Goal: Task Accomplishment & Management: Use online tool/utility

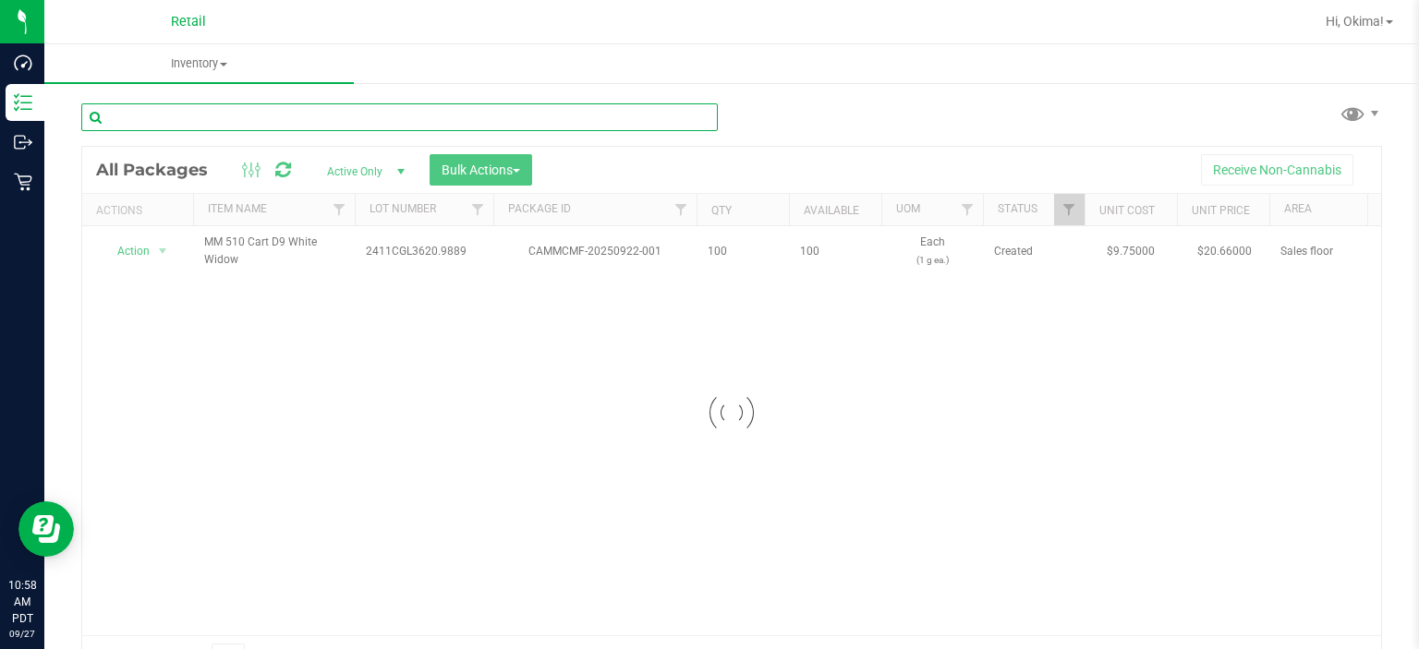
click at [159, 115] on input "text" at bounding box center [399, 117] width 637 height 28
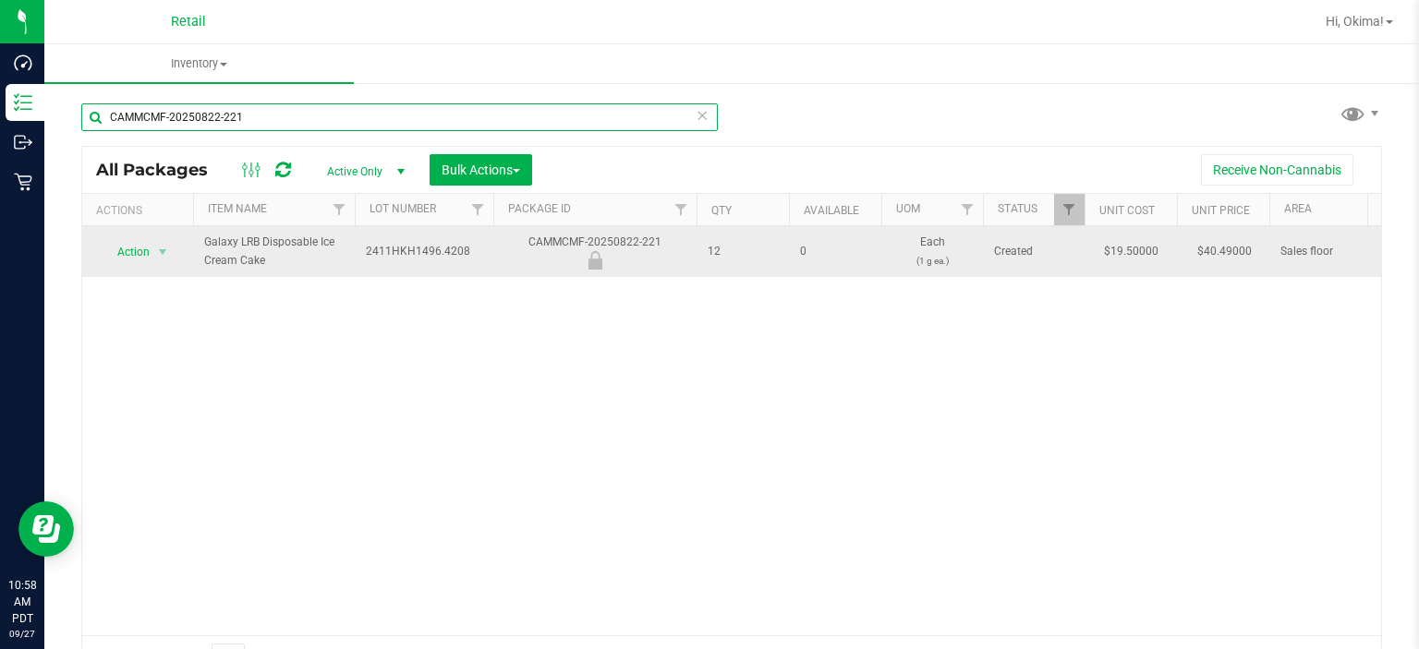
type input "CAMMCMF-20250822-221"
click at [130, 250] on span "Action" at bounding box center [126, 252] width 50 height 26
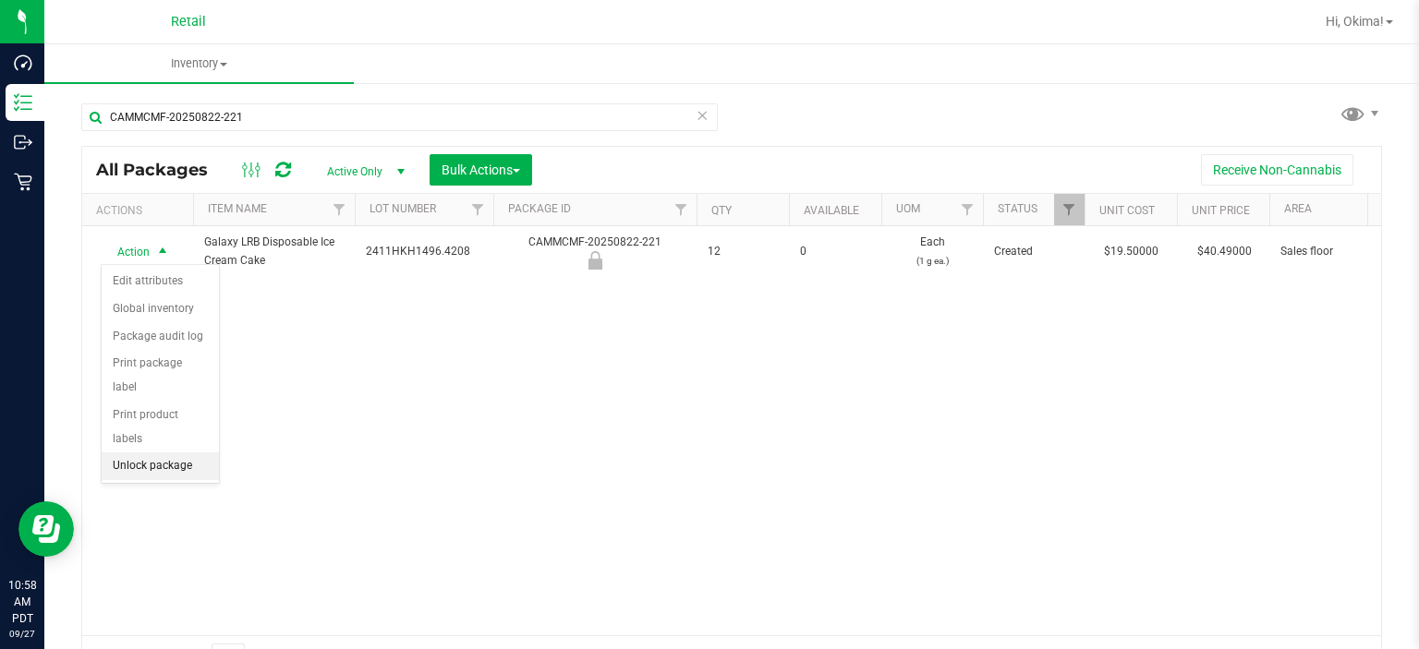
click at [199, 453] on li "Unlock package" at bounding box center [160, 467] width 117 height 28
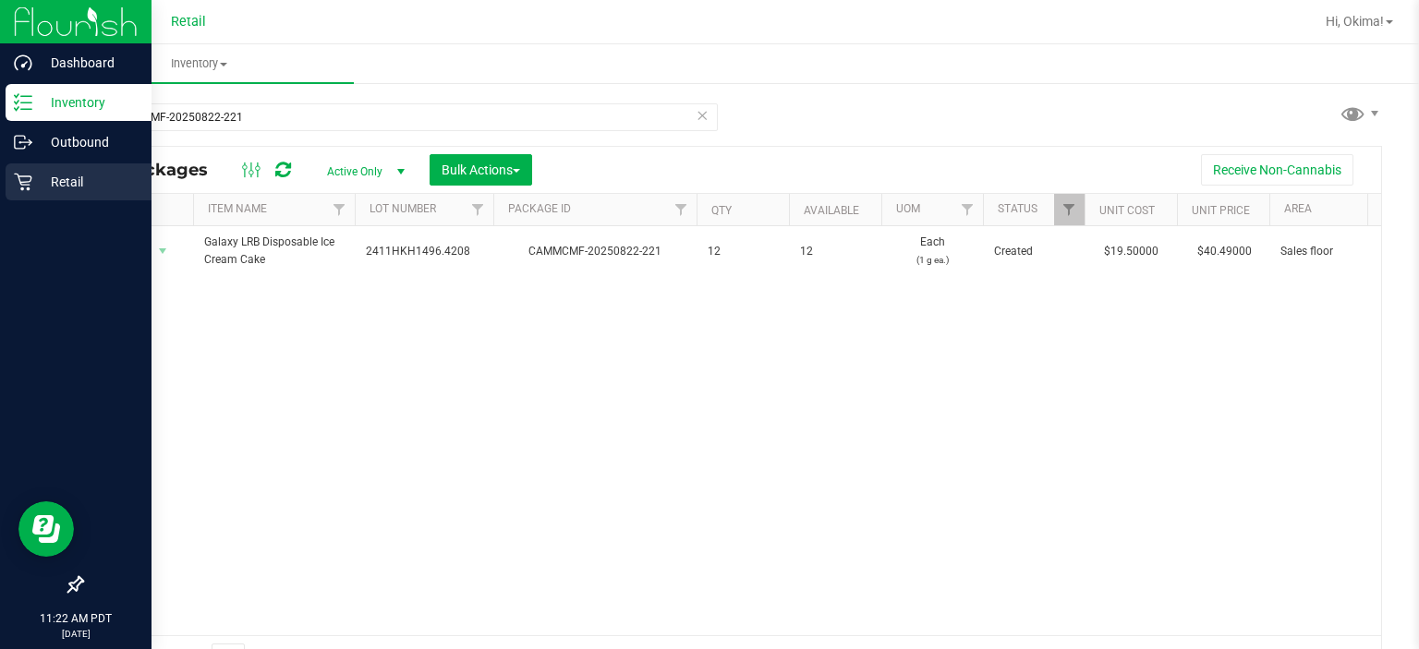
click at [30, 189] on icon at bounding box center [23, 182] width 18 height 18
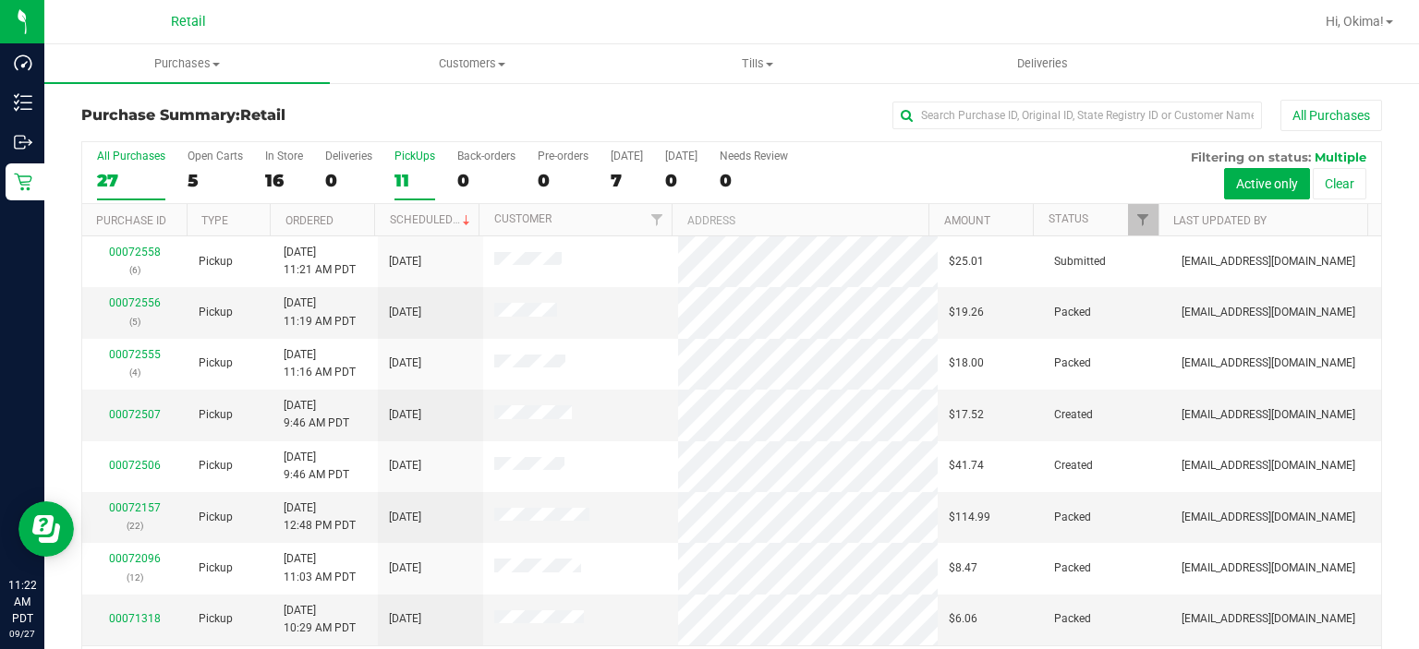
click at [409, 185] on div "11" at bounding box center [414, 180] width 41 height 21
click at [0, 0] on input "PickUps 11" at bounding box center [0, 0] width 0 height 0
click at [325, 218] on link "Ordered" at bounding box center [309, 220] width 48 height 13
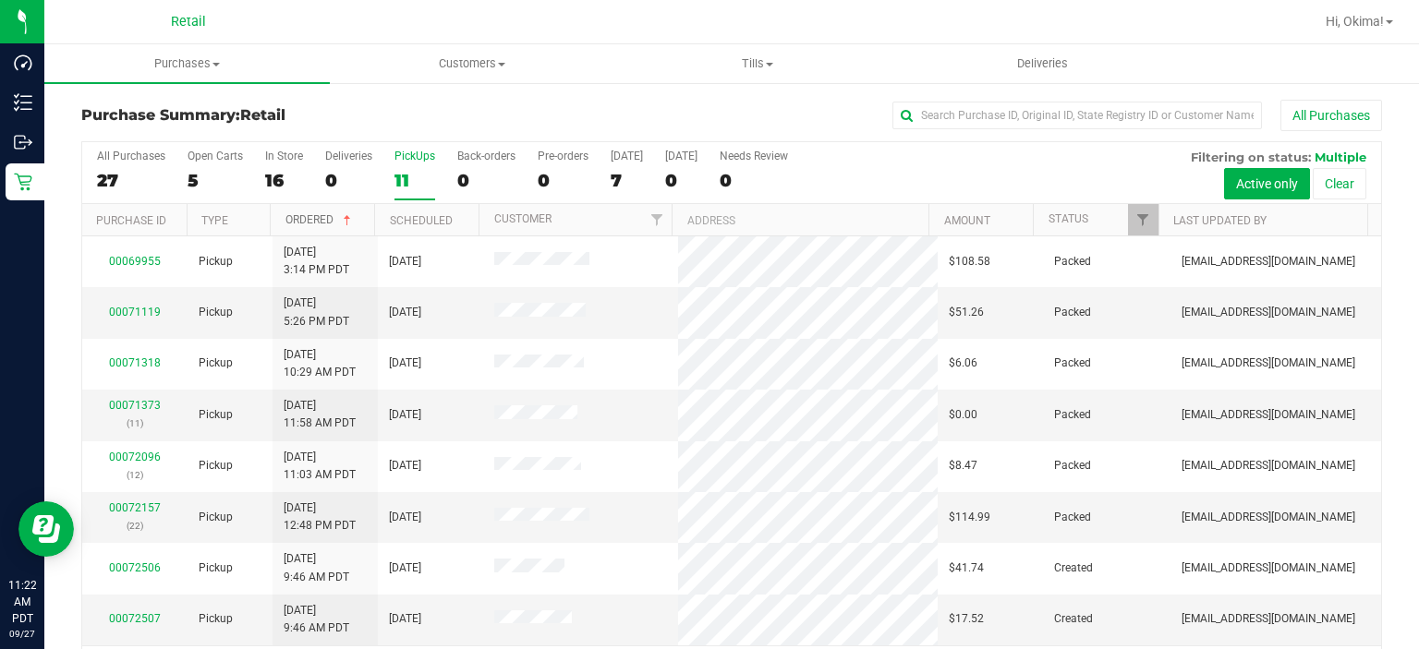
scroll to position [151, 0]
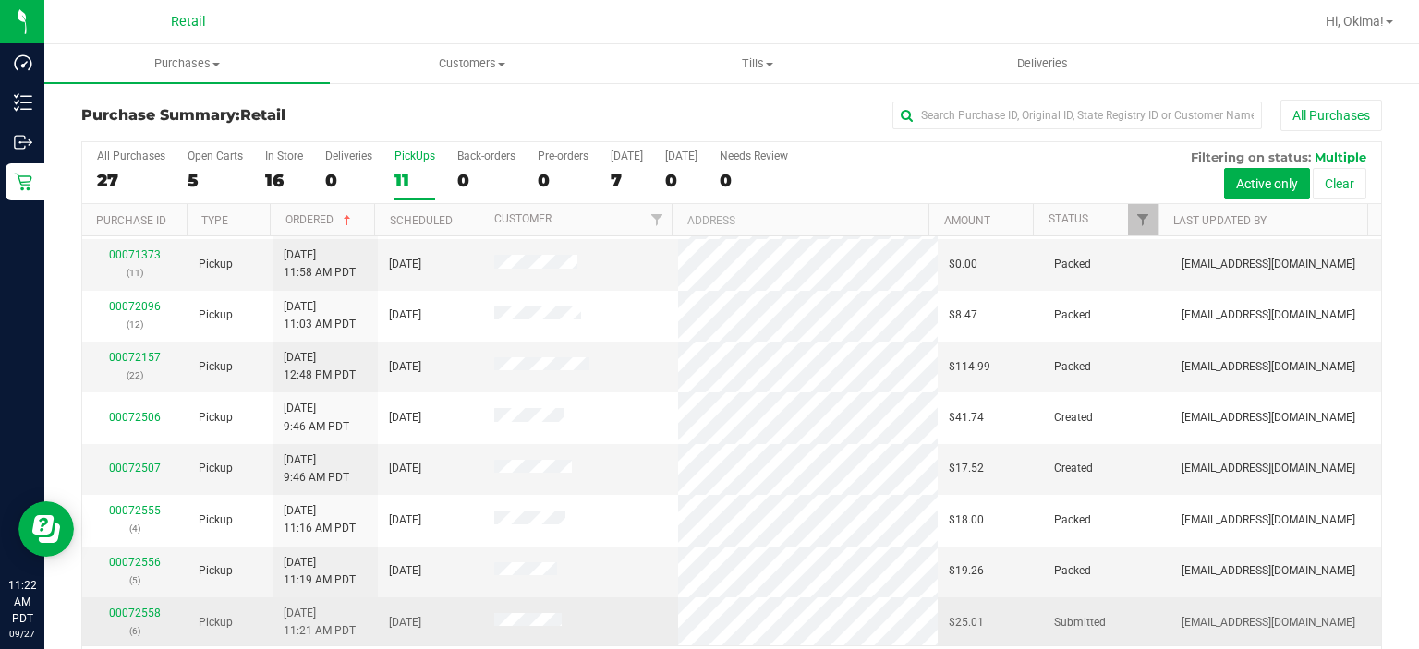
click at [115, 610] on link "00072558" at bounding box center [135, 613] width 52 height 13
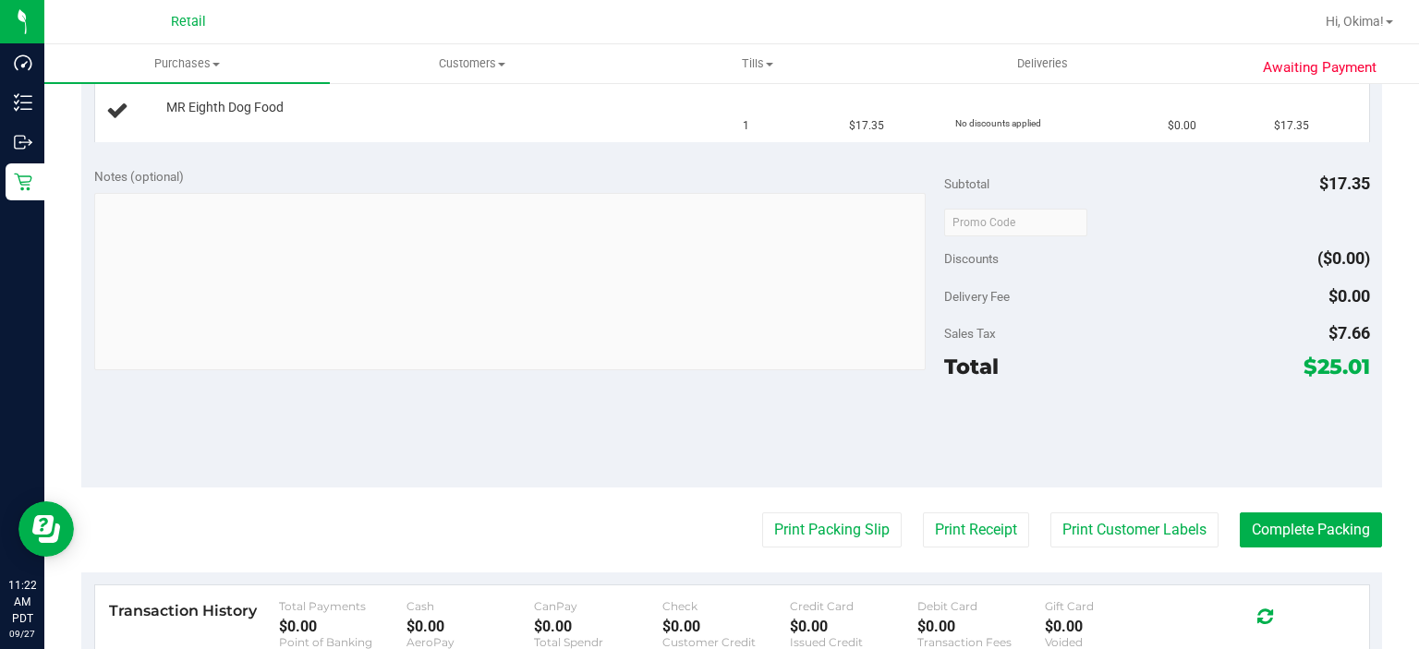
scroll to position [590, 0]
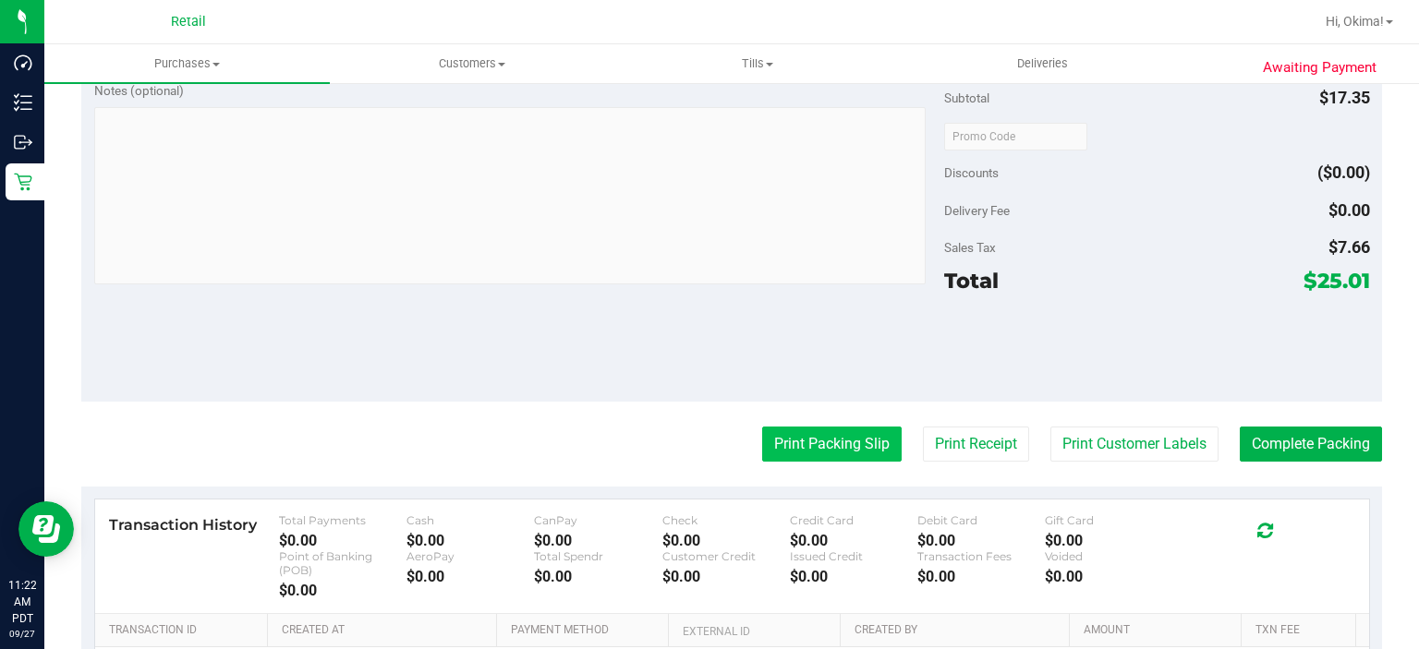
click at [812, 428] on button "Print Packing Slip" at bounding box center [831, 444] width 139 height 35
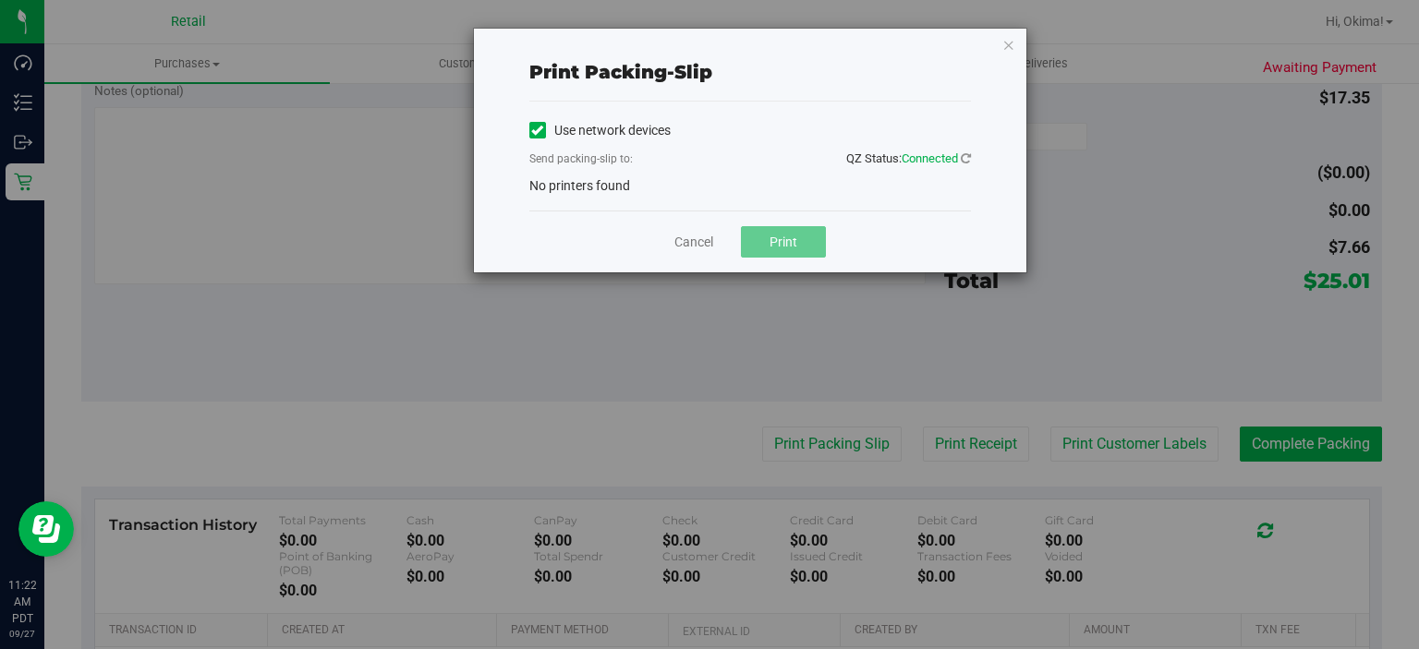
click at [536, 130] on icon at bounding box center [537, 130] width 12 height 0
click at [0, 0] on input "Use network devices" at bounding box center [0, 0] width 0 height 0
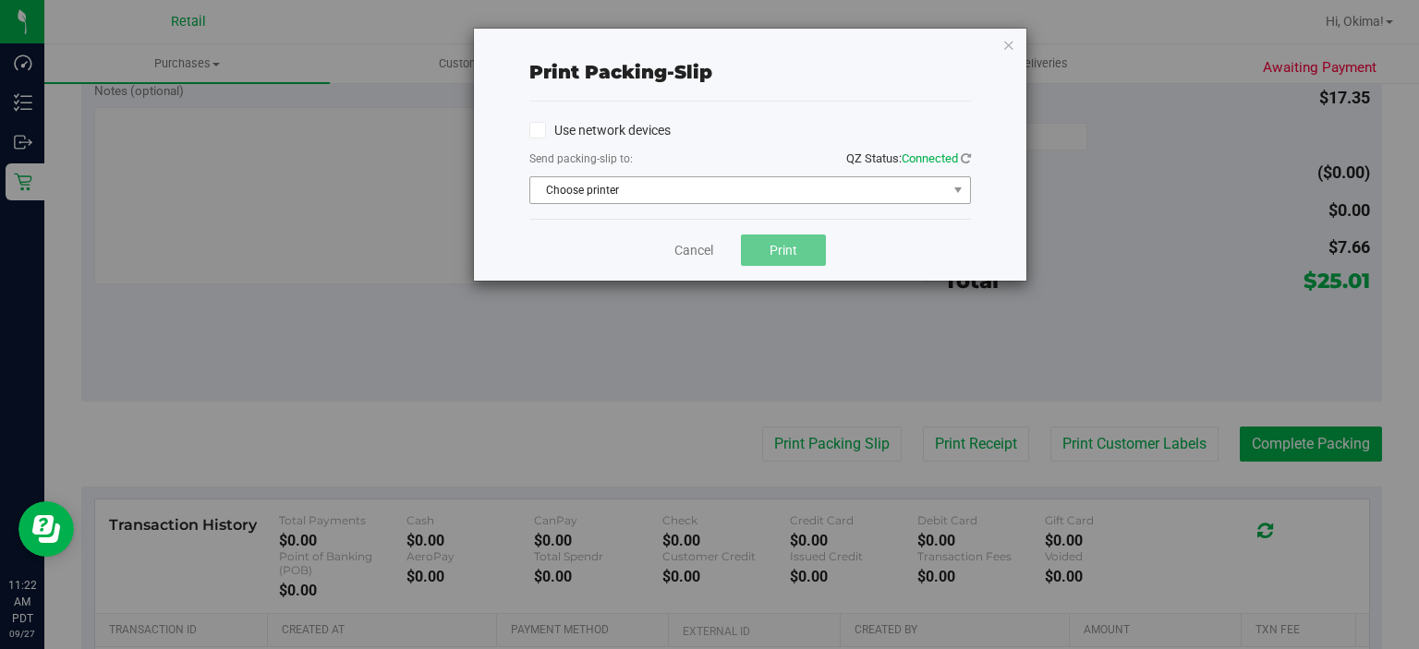
click at [658, 195] on span "Choose printer" at bounding box center [738, 190] width 417 height 26
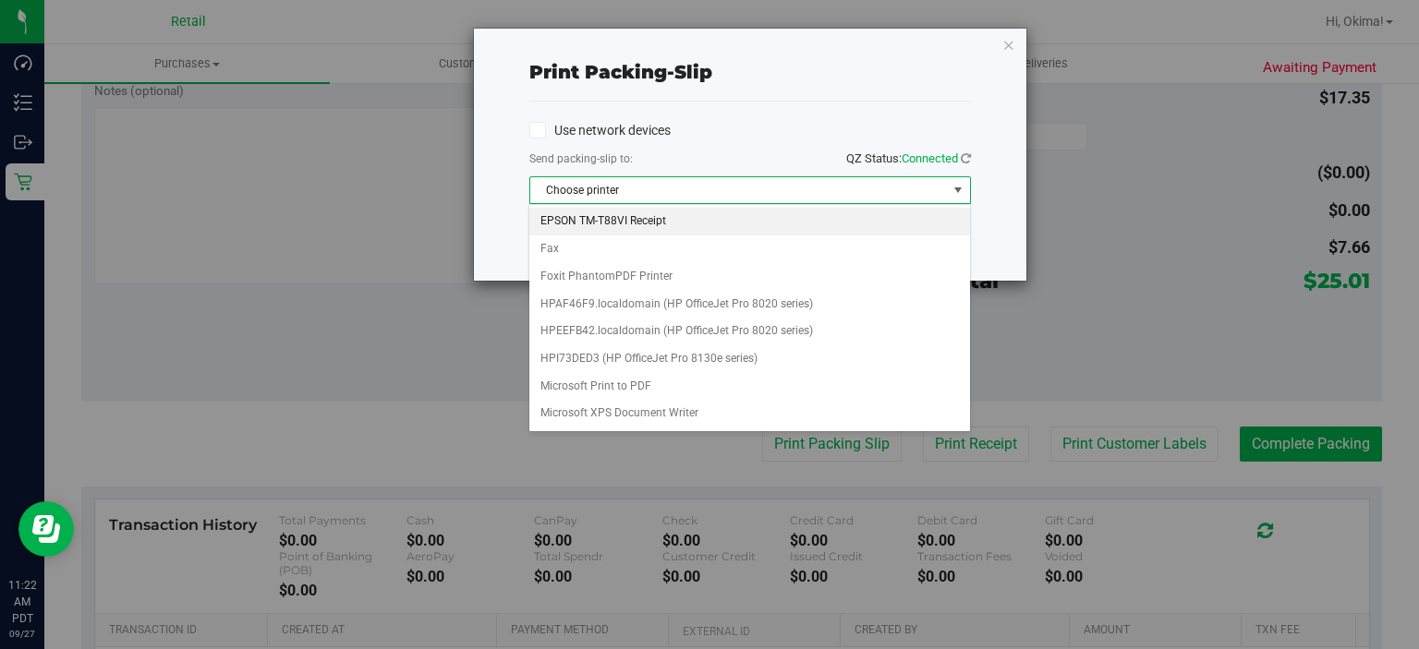
click at [592, 221] on li "EPSON TM-T88VI Receipt" at bounding box center [749, 222] width 440 height 28
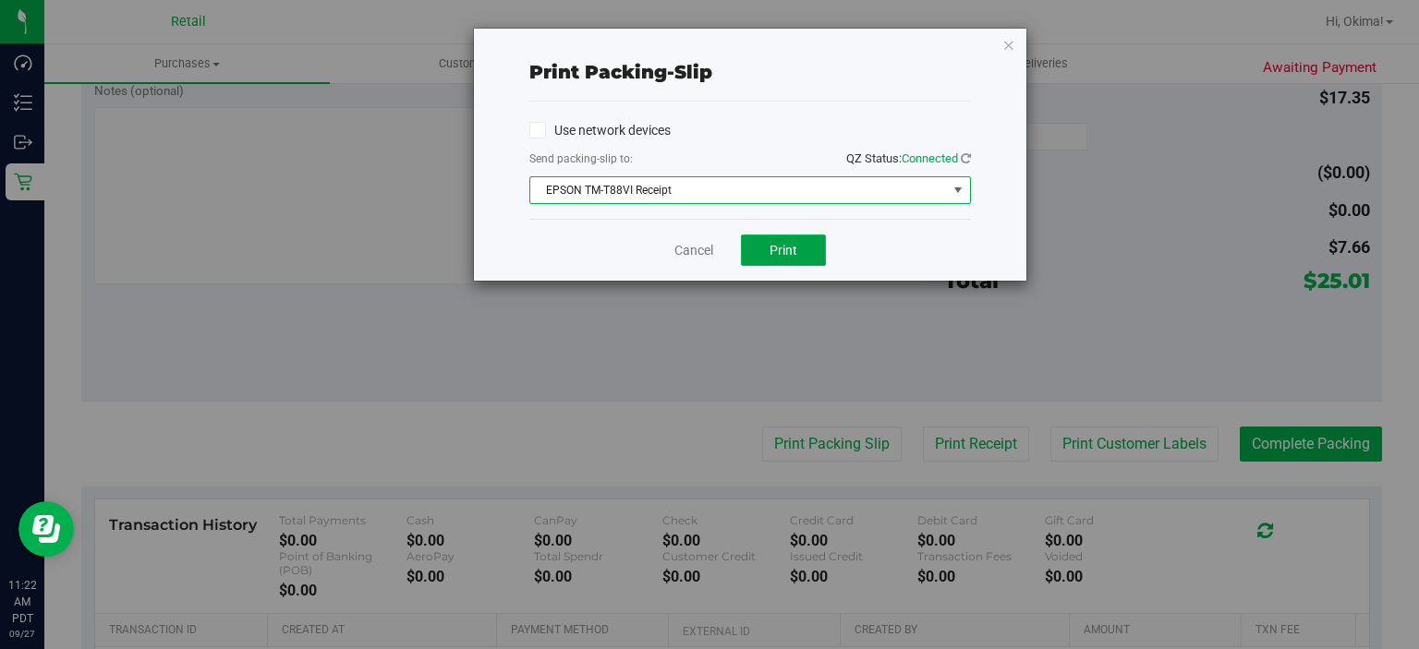
click at [806, 260] on button "Print" at bounding box center [783, 250] width 85 height 31
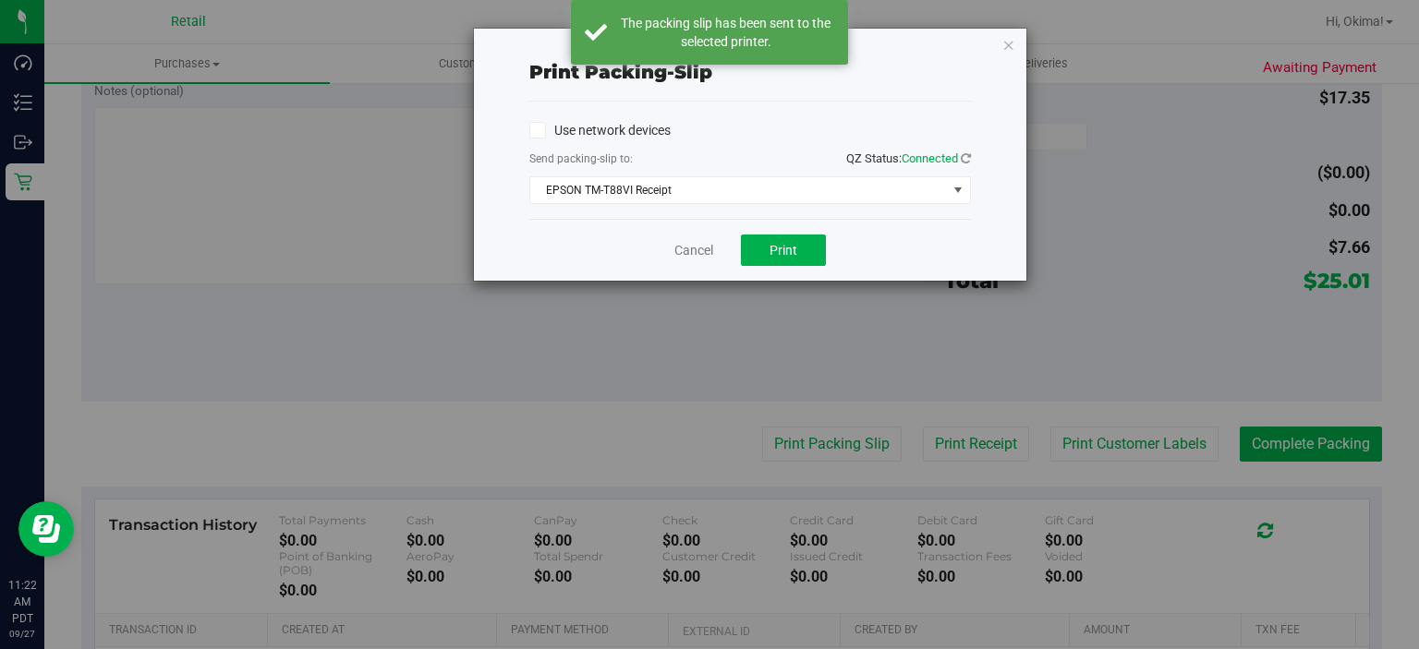
click at [639, 266] on div "Cancel Print" at bounding box center [750, 250] width 442 height 62
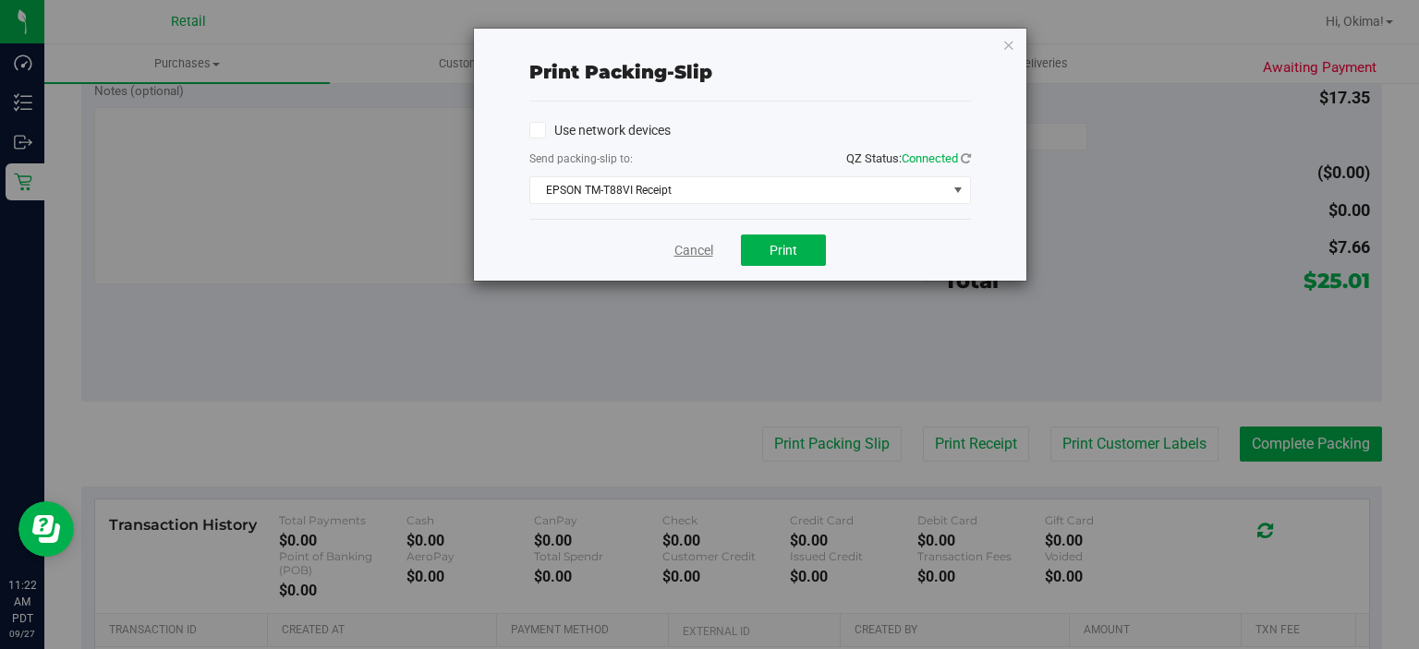
click at [694, 250] on link "Cancel" at bounding box center [693, 250] width 39 height 19
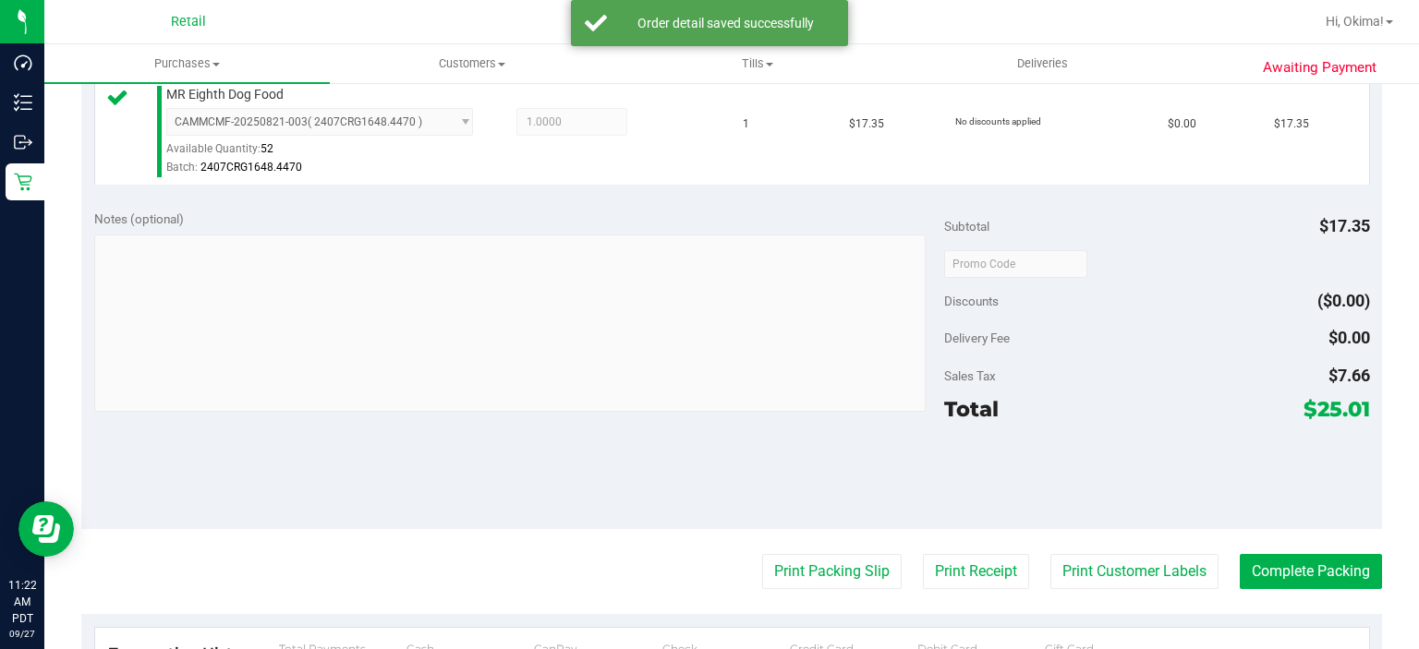
scroll to position [669, 0]
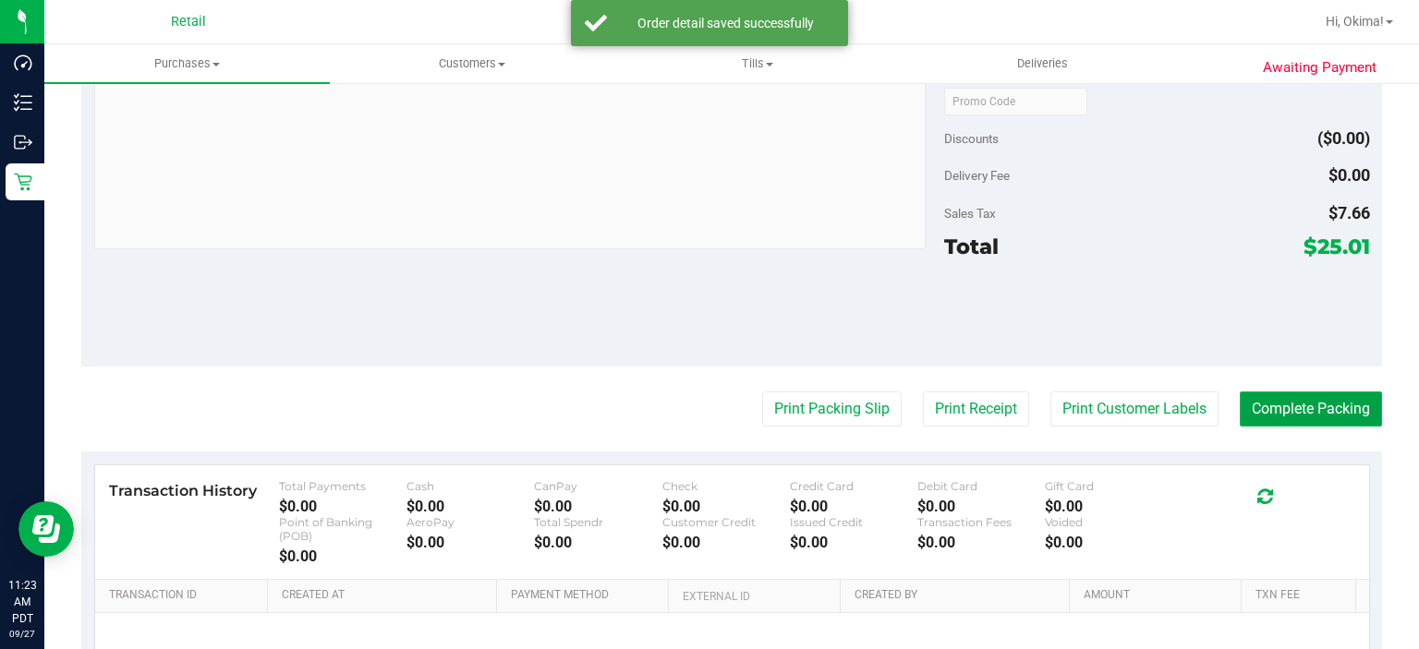
click at [1308, 400] on button "Complete Packing" at bounding box center [1311, 409] width 142 height 35
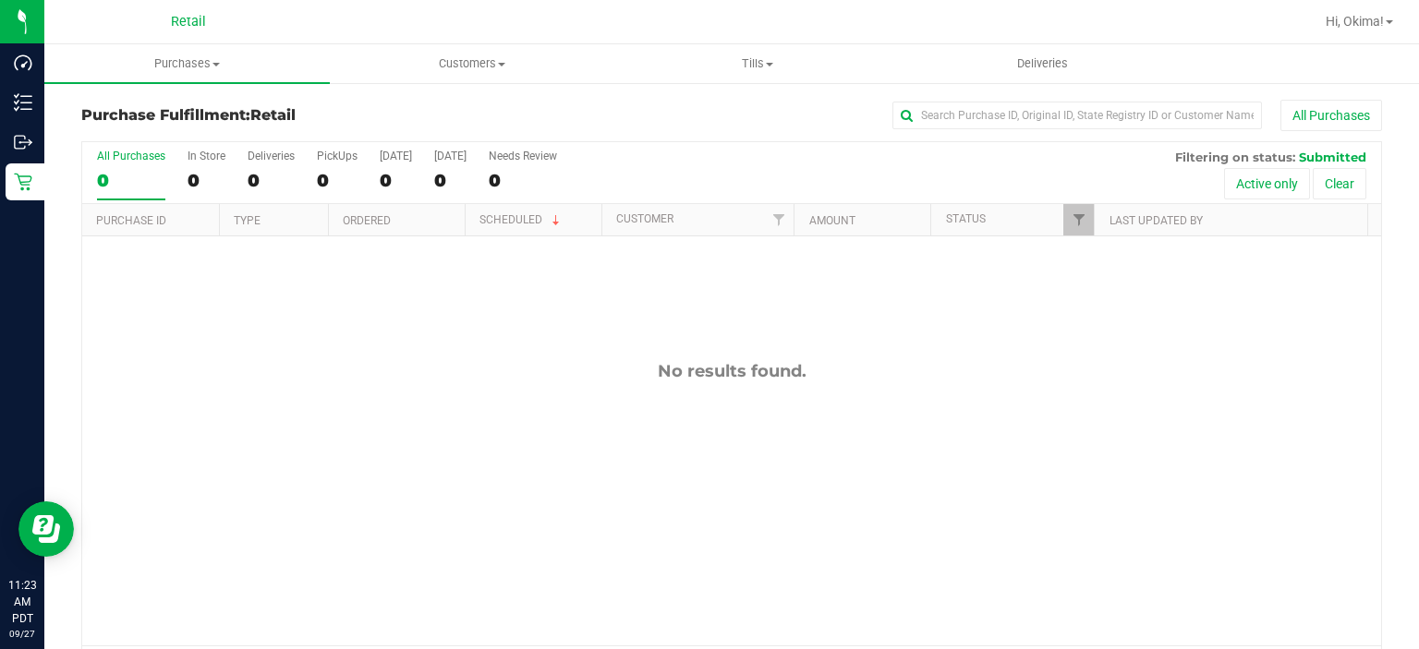
click at [928, 484] on div "No results found." at bounding box center [731, 503] width 1299 height 534
